Goal: Task Accomplishment & Management: Manage account settings

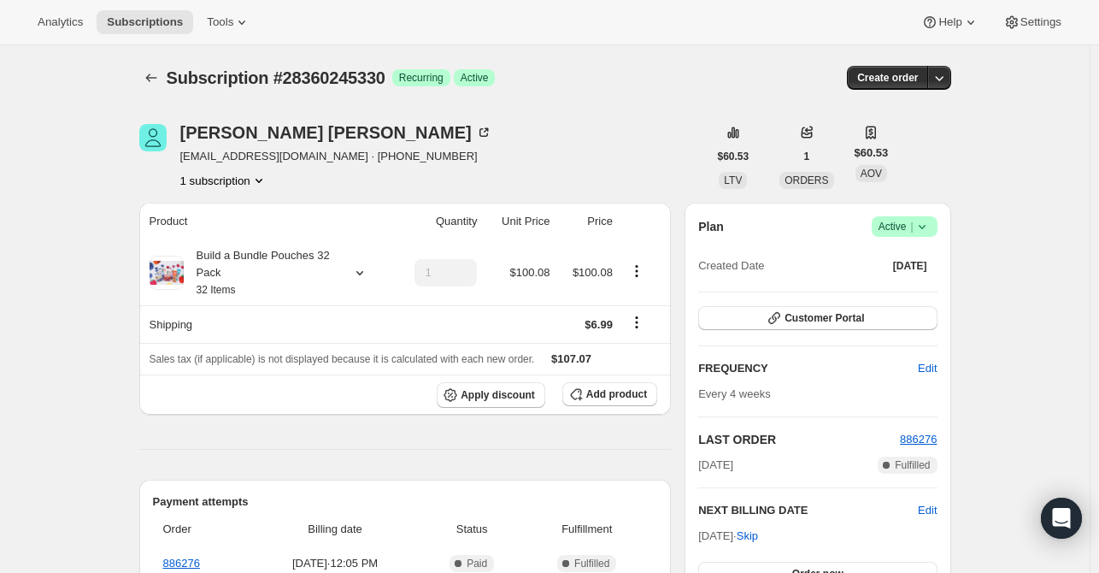
click at [160, 72] on icon "Subscriptions" at bounding box center [151, 77] width 17 height 17
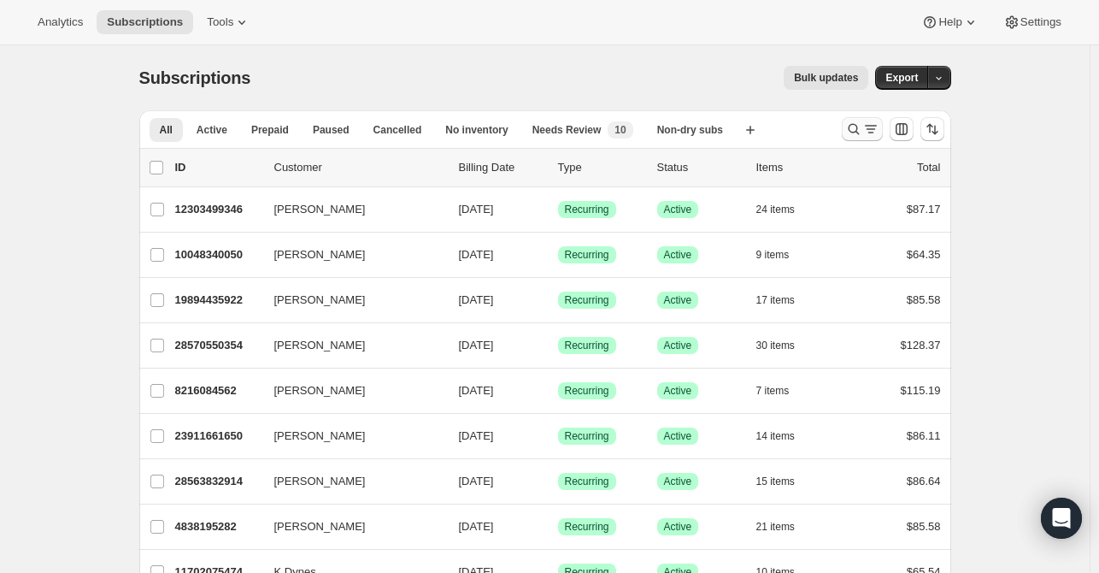
click at [863, 125] on icon "Search and filter results" at bounding box center [853, 129] width 17 height 17
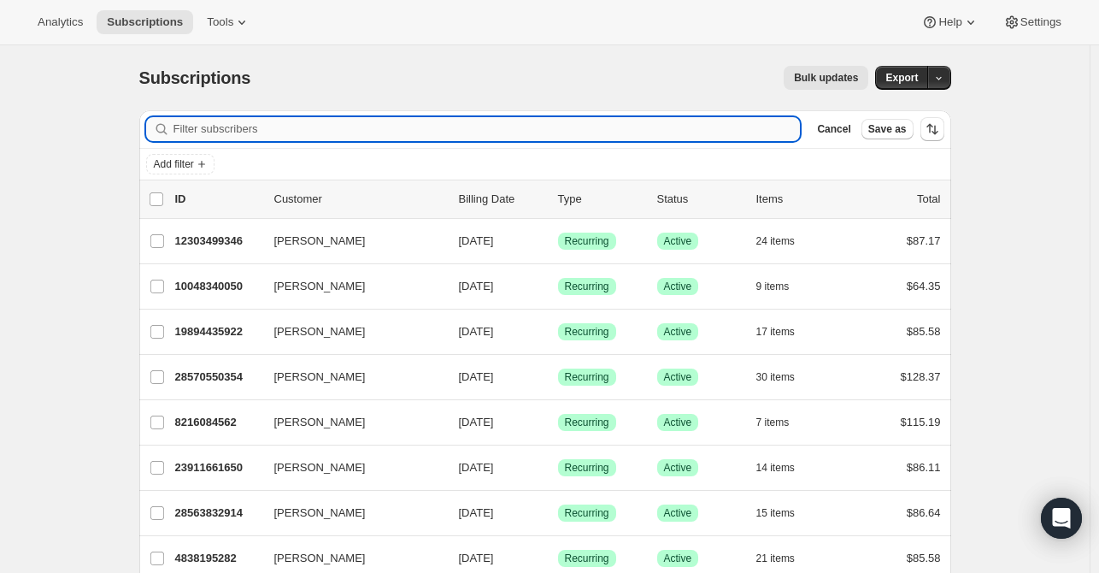
click at [257, 137] on input "Filter subscribers" at bounding box center [487, 129] width 627 height 24
click at [260, 127] on input "Filter subscribers" at bounding box center [487, 129] width 627 height 24
paste input "[EMAIL_ADDRESS][DOMAIN_NAME]"
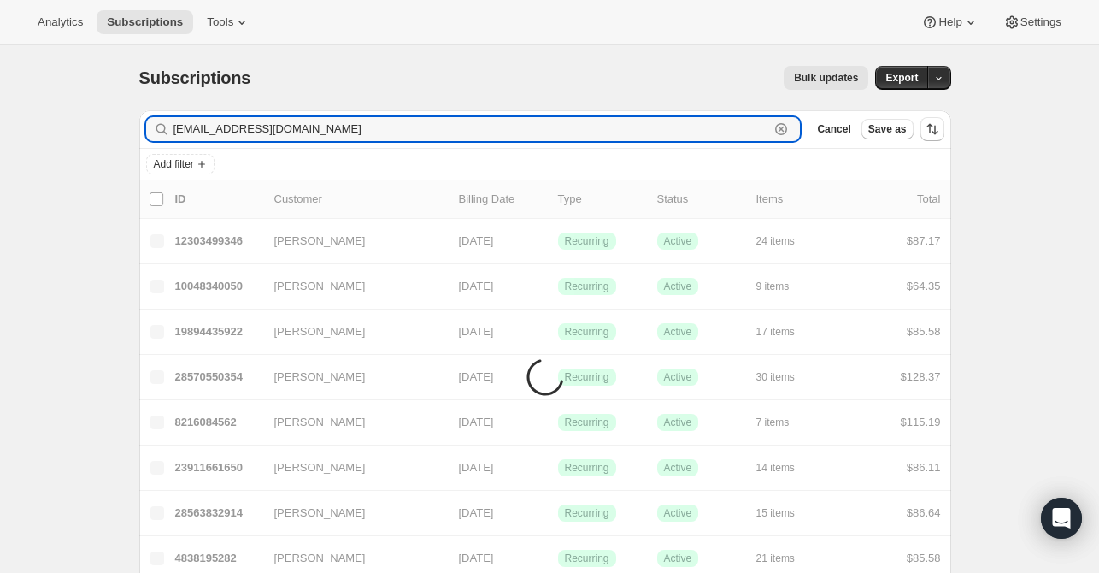
type input "[EMAIL_ADDRESS][DOMAIN_NAME]"
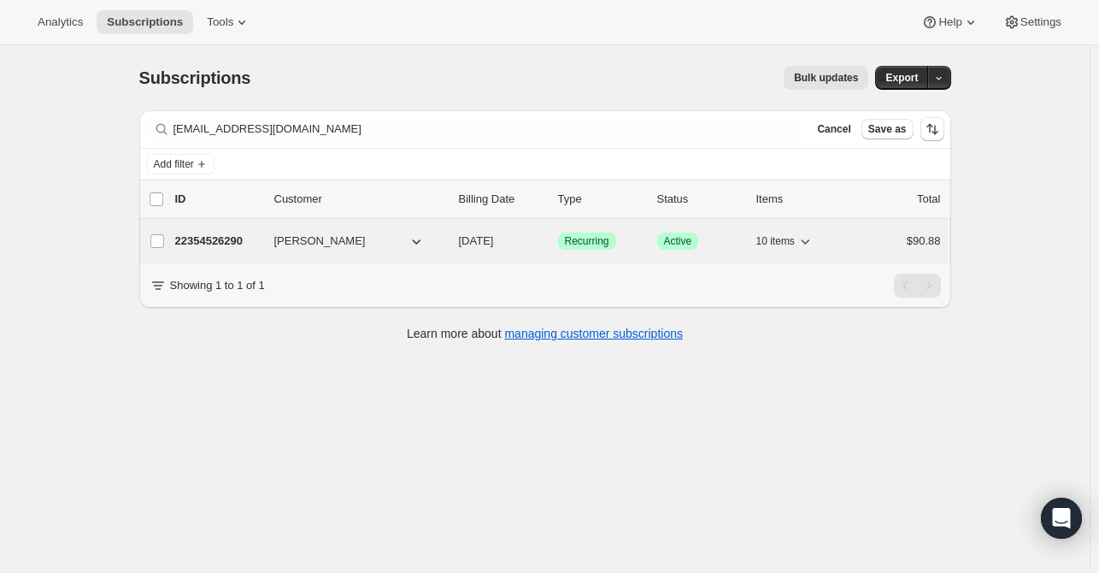
click at [239, 251] on div "22354526290 [PERSON_NAME] [DATE] Success Recurring Success Active 10 items $90.…" at bounding box center [558, 241] width 766 height 24
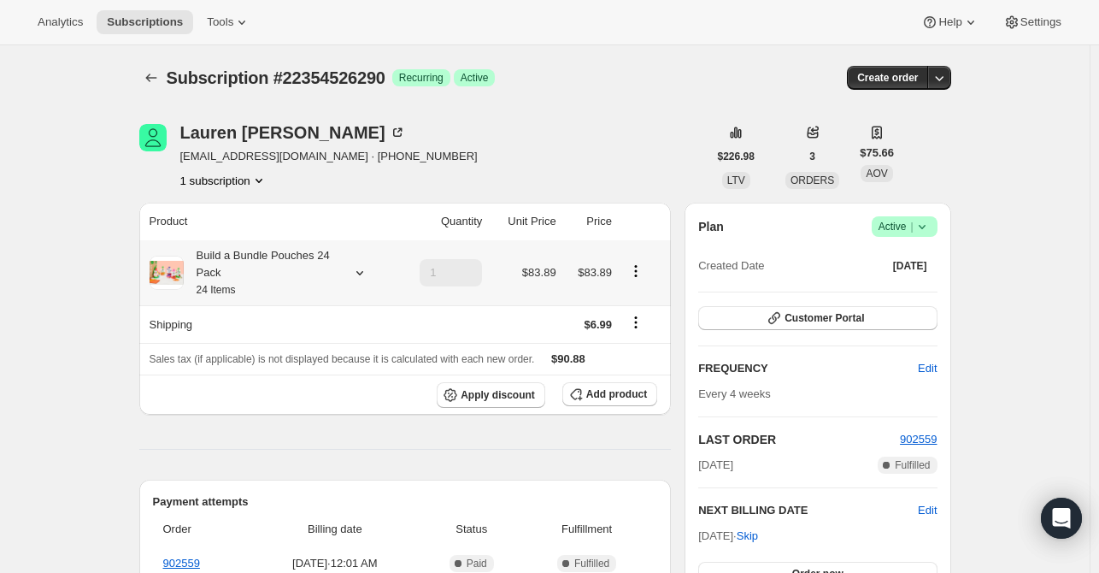
click at [366, 275] on icon at bounding box center [359, 272] width 17 height 17
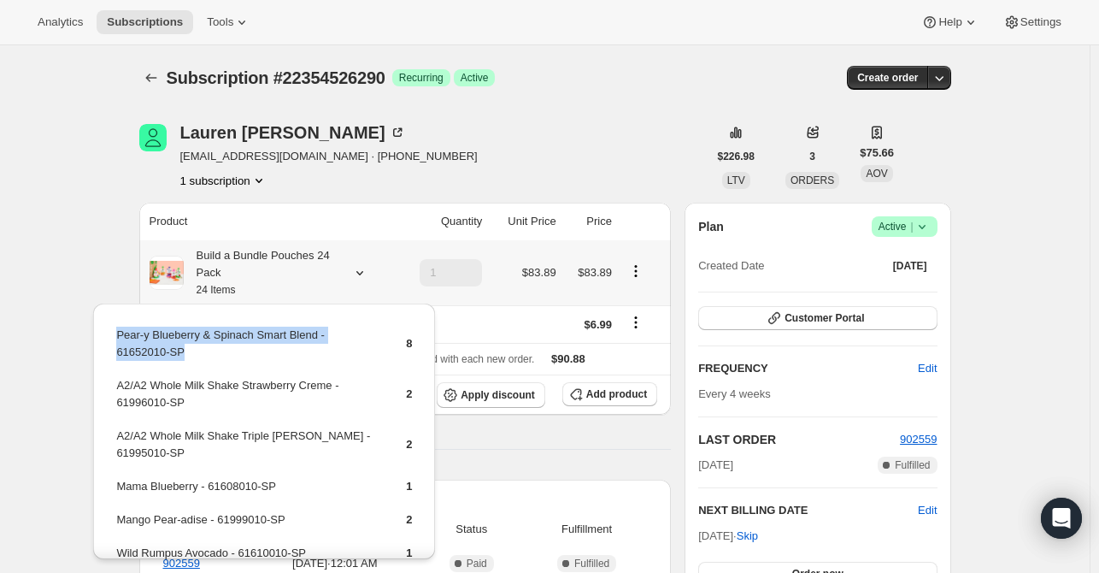
drag, startPoint x: 191, startPoint y: 350, endPoint x: 110, endPoint y: 331, distance: 83.4
click at [110, 332] on div "Pear-y Blueberry & Spinach Smart Blend - 61652010-SP 8 A2/A2 Whole Milk Shake S…" at bounding box center [264, 542] width 342 height 478
copy tbody "Pear-y Blueberry & Spinach Smart Blend - 61652010-SP"
click at [603, 397] on span "Add product" at bounding box center [616, 394] width 61 height 14
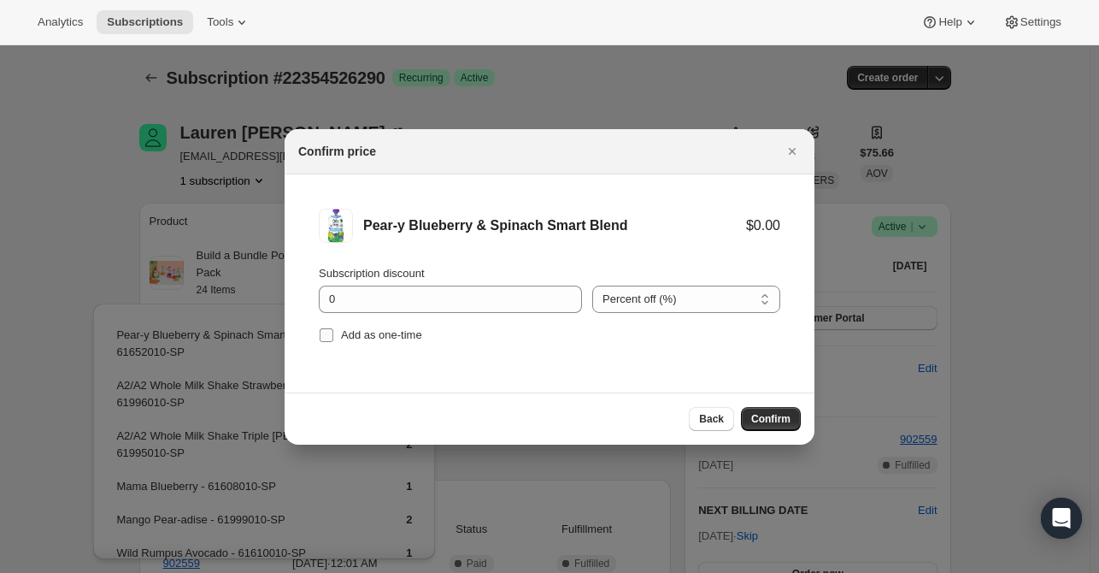
click at [372, 334] on span "Add as one-time" at bounding box center [381, 334] width 81 height 13
click at [333, 334] on input "Add as one-time" at bounding box center [327, 335] width 14 height 14
checkbox input "true"
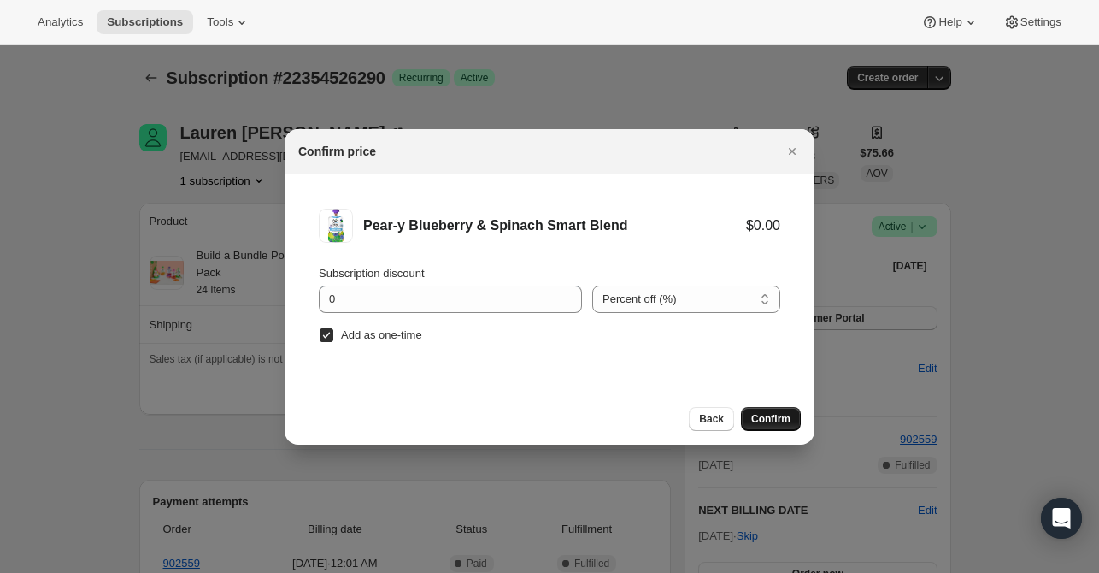
click at [774, 415] on span "Confirm" at bounding box center [770, 419] width 39 height 14
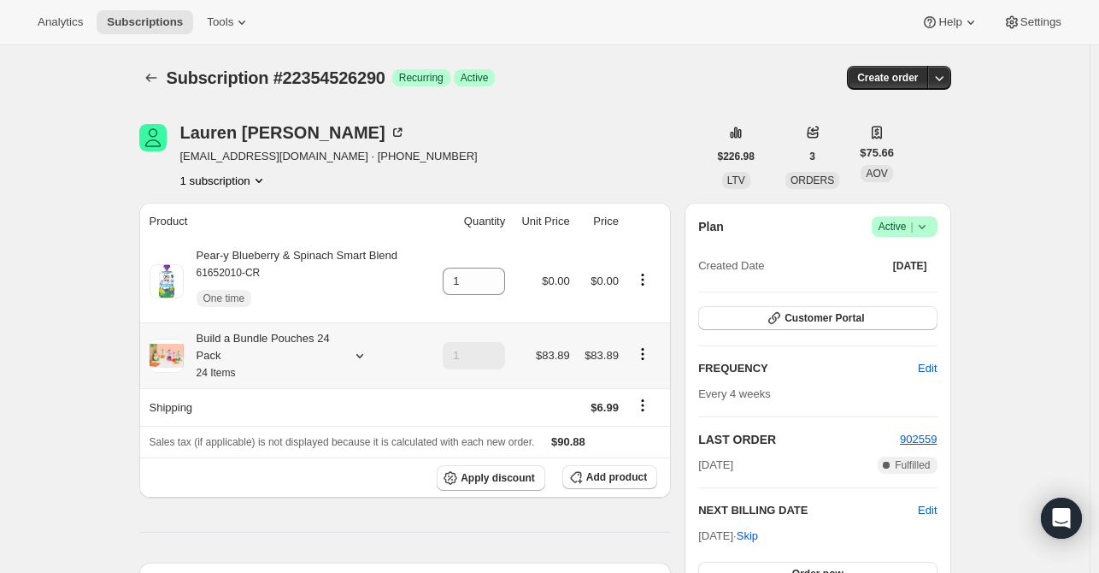
click at [364, 360] on icon at bounding box center [359, 355] width 17 height 17
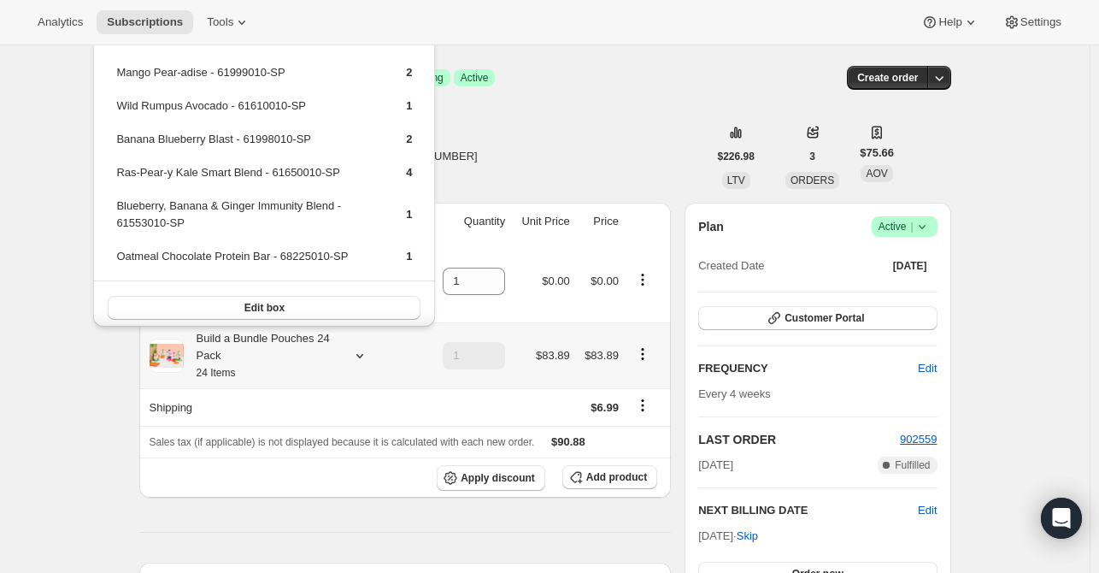
scroll to position [161, 0]
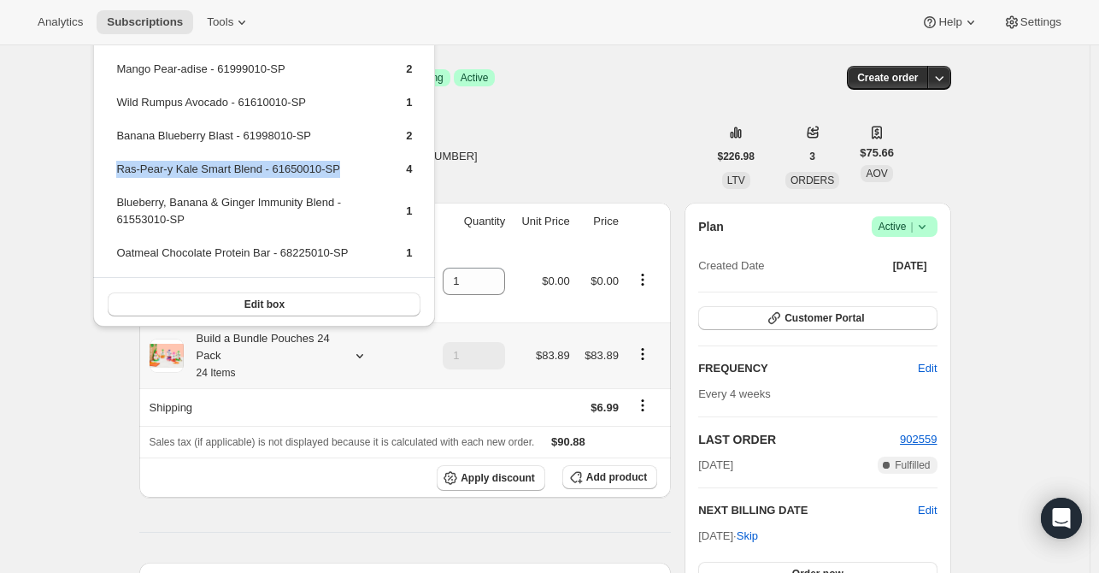
drag, startPoint x: 344, startPoint y: 162, endPoint x: 119, endPoint y: 168, distance: 224.9
click at [119, 168] on td "Ras-Pear-y Kale Smart Blend - 61650010-SP" at bounding box center [246, 176] width 262 height 32
copy td "Ras-Pear-y Kale Smart Blend - 61650010-SP"
click at [619, 483] on span "Add product" at bounding box center [616, 477] width 61 height 14
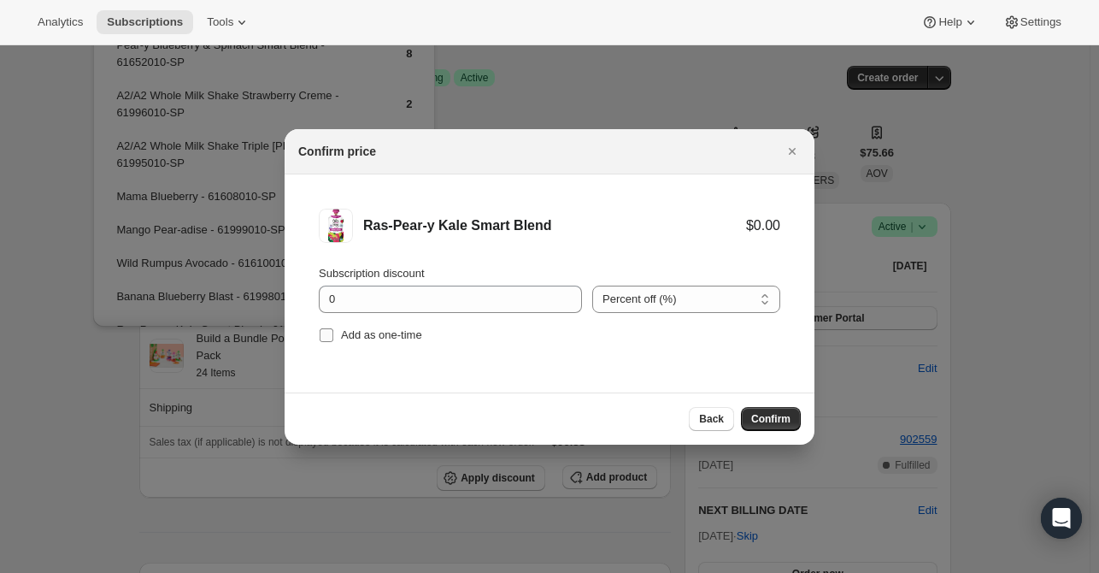
drag, startPoint x: 376, startPoint y: 327, endPoint x: 388, endPoint y: 335, distance: 14.2
click at [376, 328] on span "Add as one-time" at bounding box center [381, 334] width 81 height 13
click at [333, 328] on input "Add as one-time" at bounding box center [327, 335] width 14 height 14
checkbox input "true"
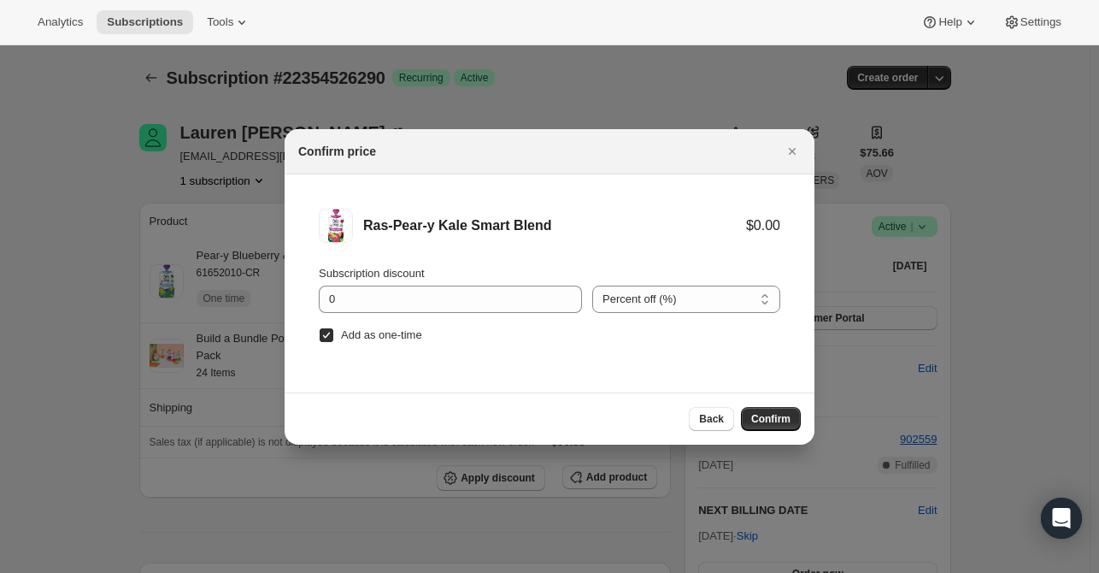
click at [775, 424] on span "Confirm" at bounding box center [770, 419] width 39 height 14
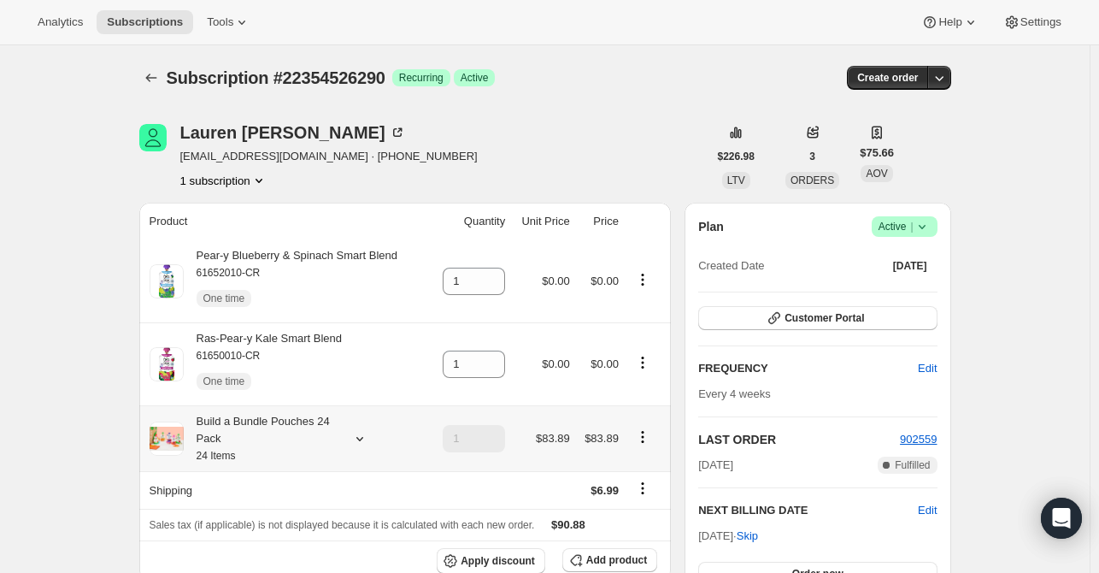
click at [356, 451] on div "Build a Bundle Pouches 24 Pack 24 Items" at bounding box center [288, 438] width 276 height 51
click at [364, 438] on icon at bounding box center [359, 438] width 17 height 17
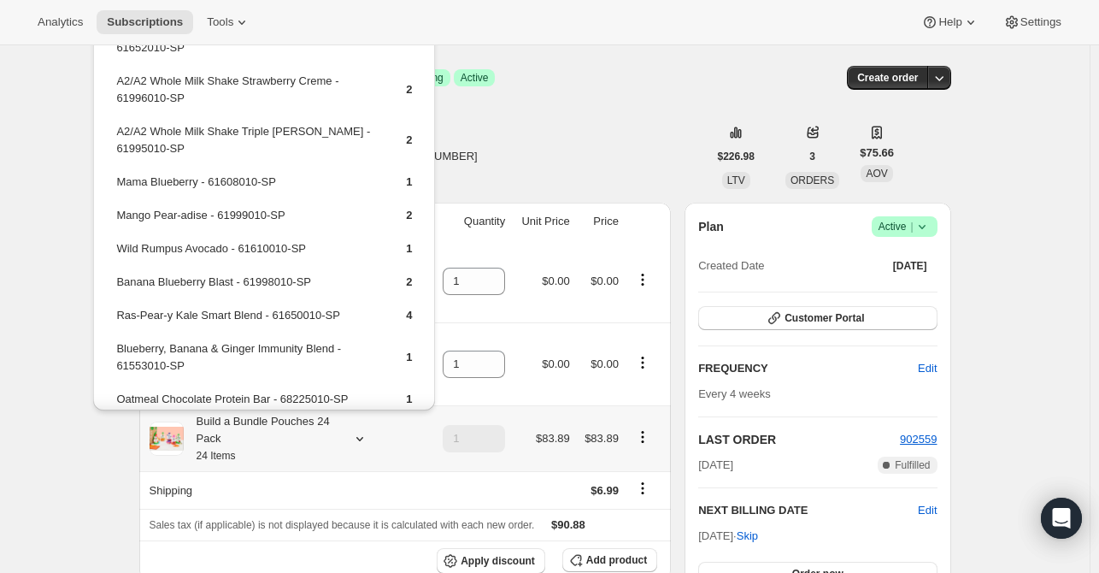
scroll to position [0, 0]
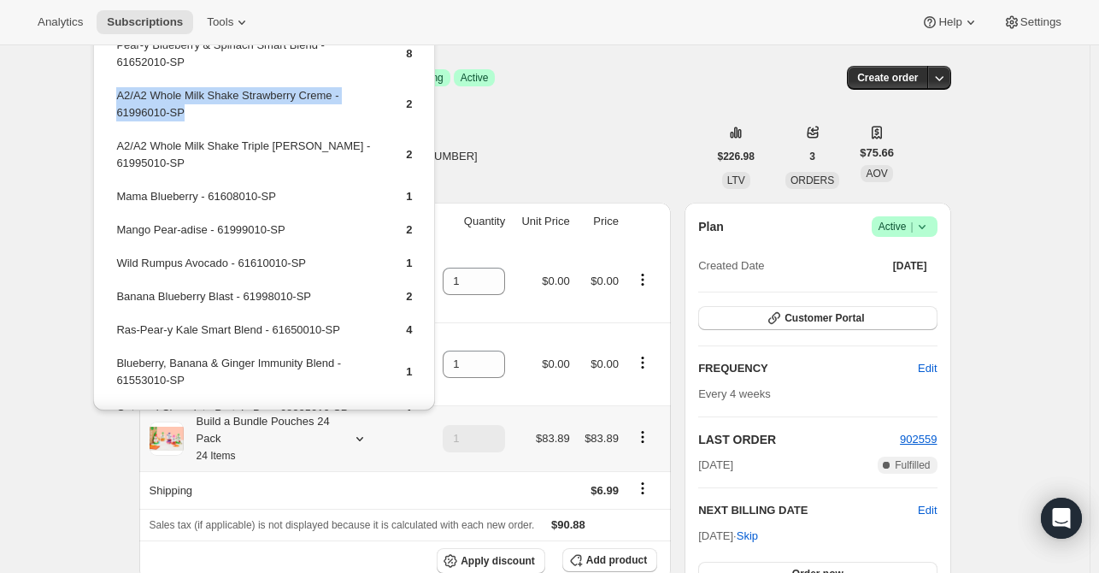
drag, startPoint x: 196, startPoint y: 113, endPoint x: 117, endPoint y: 99, distance: 79.8
click at [117, 99] on td "A2/A2 Whole Milk Shake Strawberry Creme - 61996010-SP" at bounding box center [246, 110] width 262 height 49
copy td "A2/A2 Whole Milk Shake Strawberry Creme - 61996010-SP"
click at [612, 553] on button "Add product" at bounding box center [609, 560] width 95 height 24
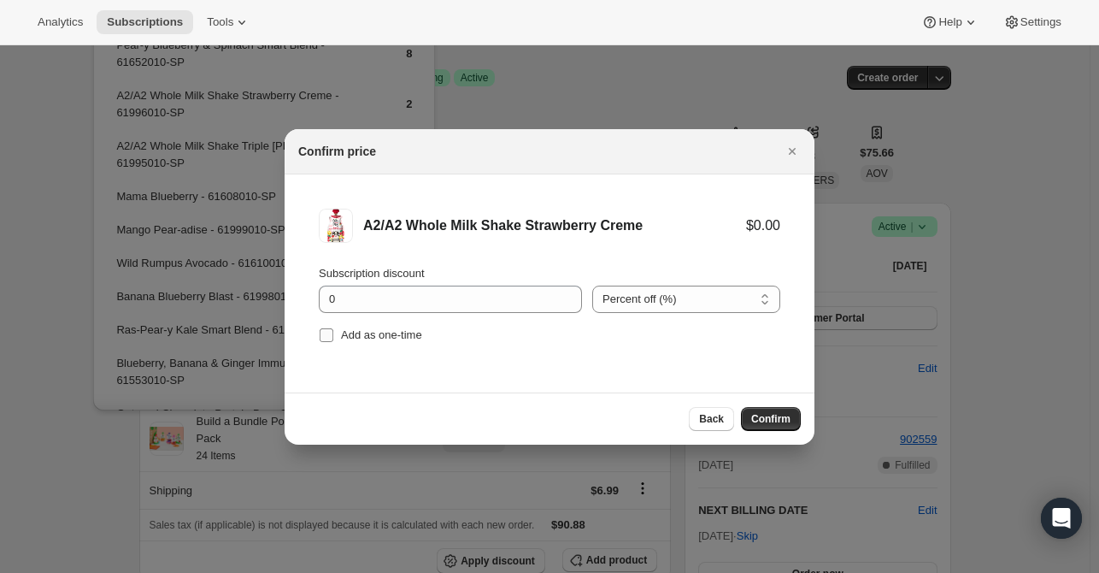
click at [362, 334] on span "Add as one-time" at bounding box center [381, 334] width 81 height 13
click at [333, 334] on input "Add as one-time" at bounding box center [327, 335] width 14 height 14
checkbox input "true"
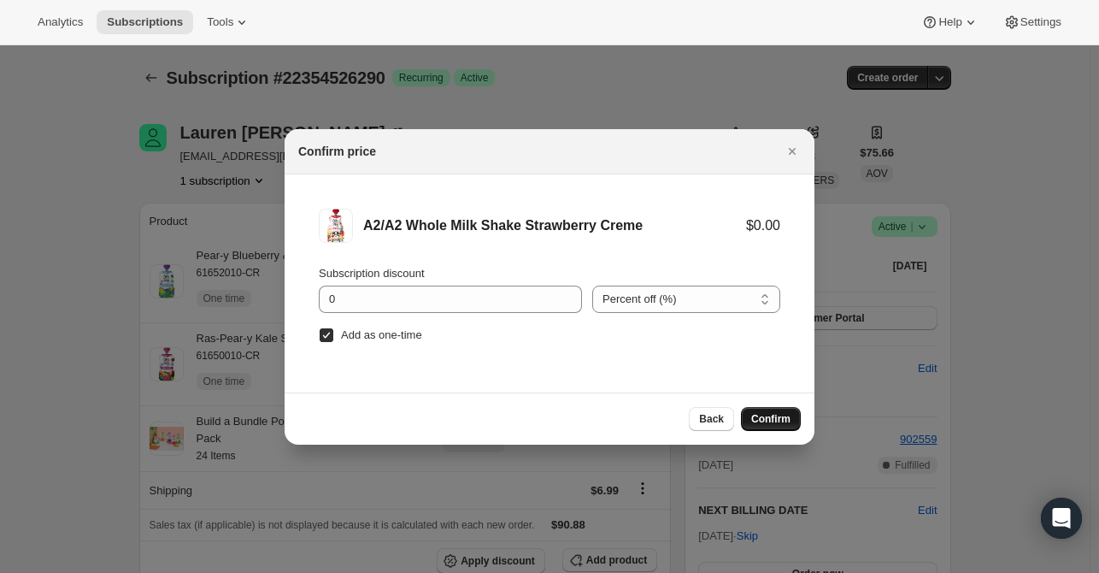
click at [768, 421] on span "Confirm" at bounding box center [770, 419] width 39 height 14
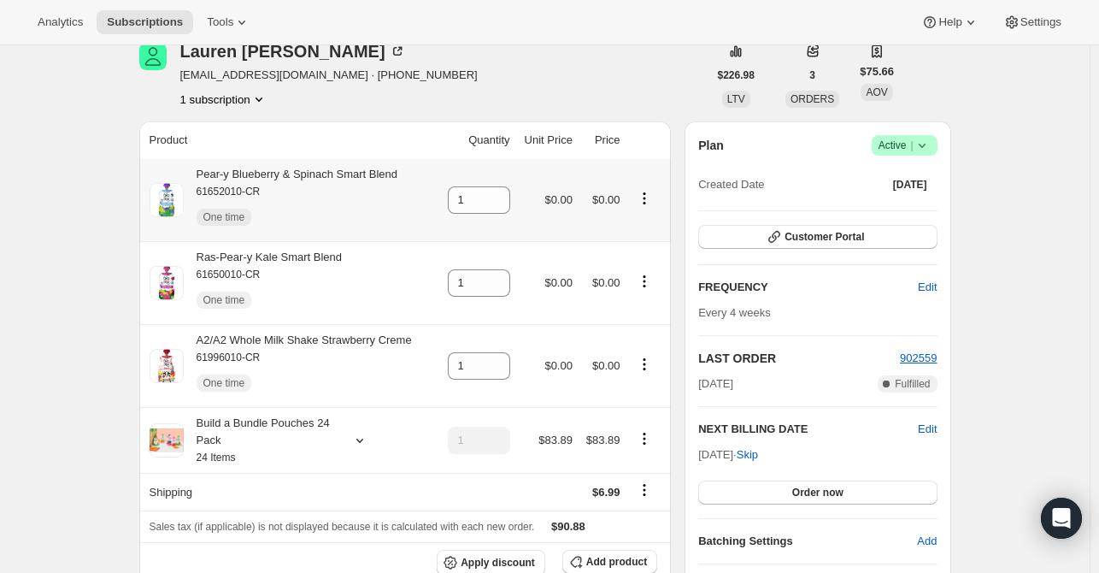
scroll to position [85, 0]
